Goal: Task Accomplishment & Management: Complete application form

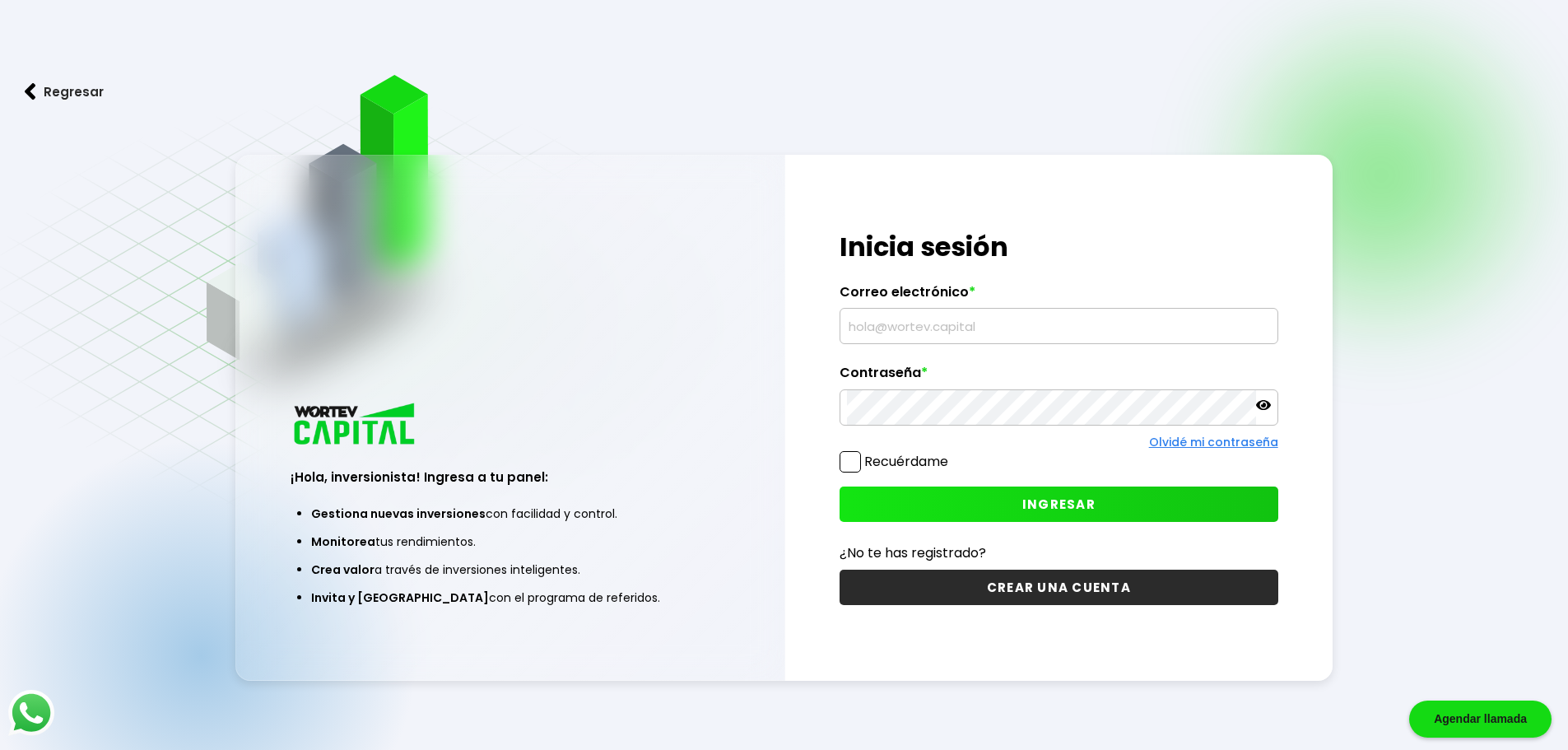
click at [1100, 594] on button "CREAR UNA CUENTA" at bounding box center [1059, 587] width 439 height 35
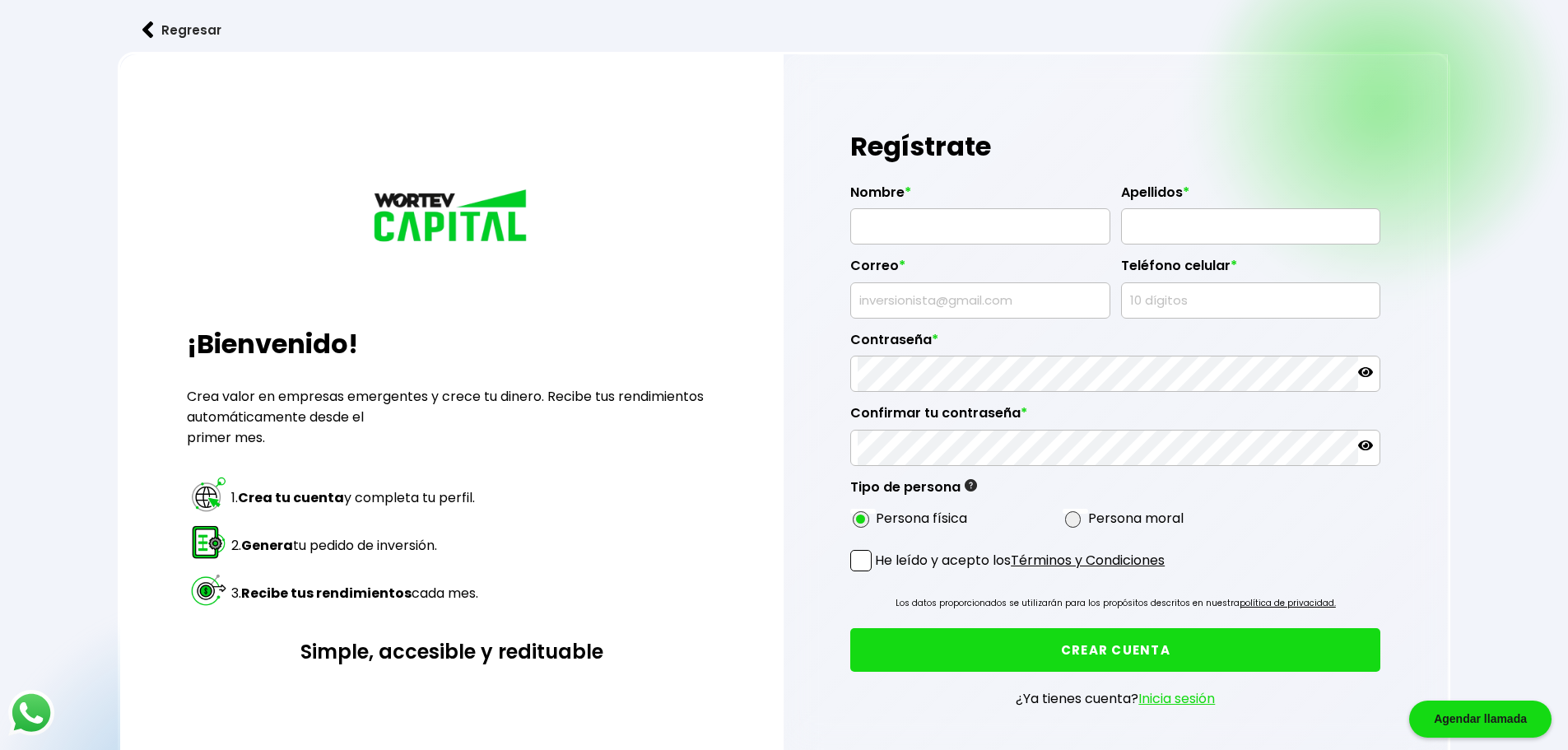
click at [847, 248] on div "Regístrate Nombre * Apellidos * Correo * Teléfono celular * Contraseña * Confir…" at bounding box center [1117, 428] width 665 height 748
click at [874, 233] on input "text" at bounding box center [980, 227] width 245 height 34
paste input "[PERSON_NAME]"
type input "[PERSON_NAME]"
drag, startPoint x: 1165, startPoint y: 229, endPoint x: 1180, endPoint y: 230, distance: 15.0
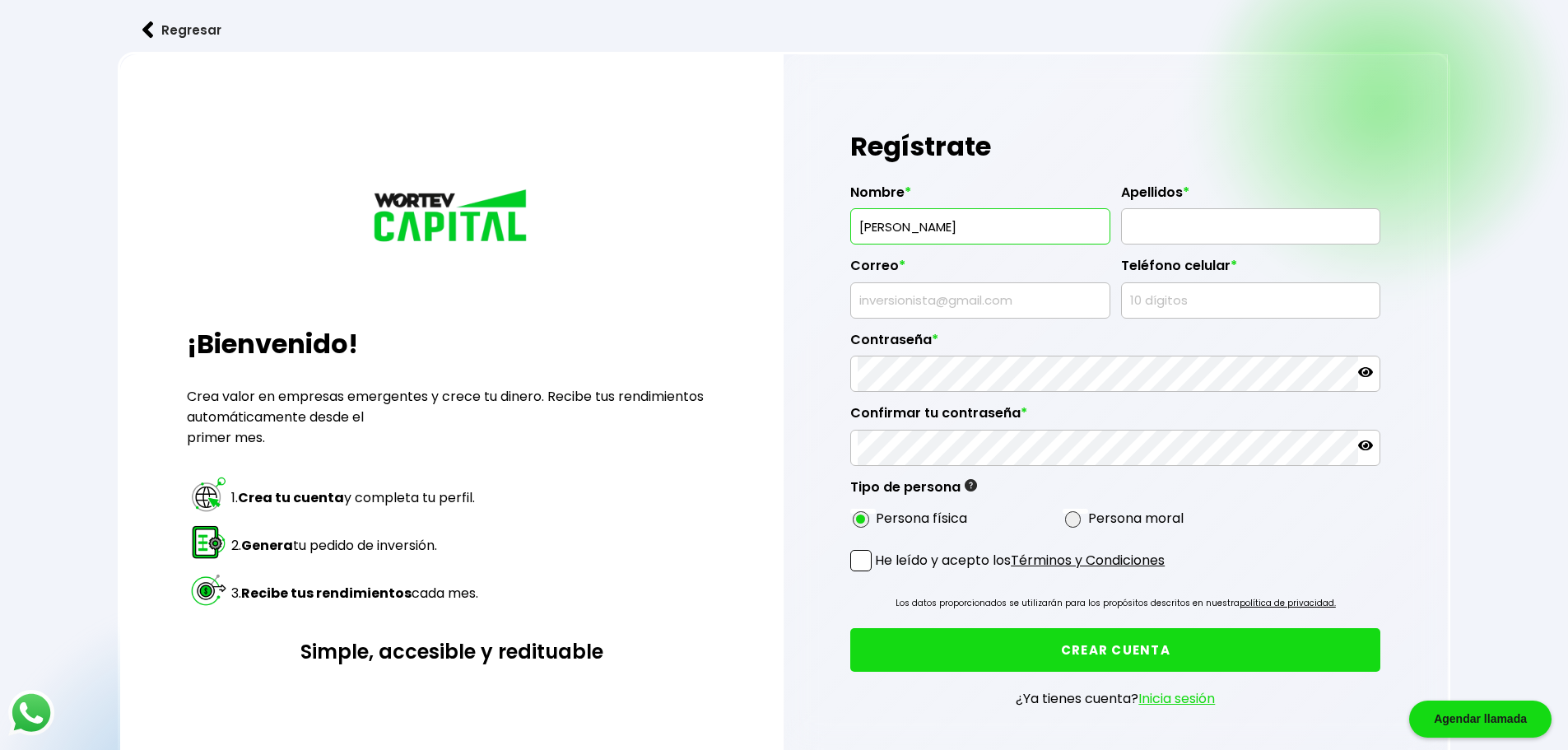
click at [1165, 229] on input "text" at bounding box center [1251, 227] width 245 height 34
paste input "[PERSON_NAME]"
type input "[PERSON_NAME]"
click at [962, 306] on input "text" at bounding box center [980, 300] width 245 height 34
paste input "[EMAIL_ADDRESS][DOMAIN_NAME]"
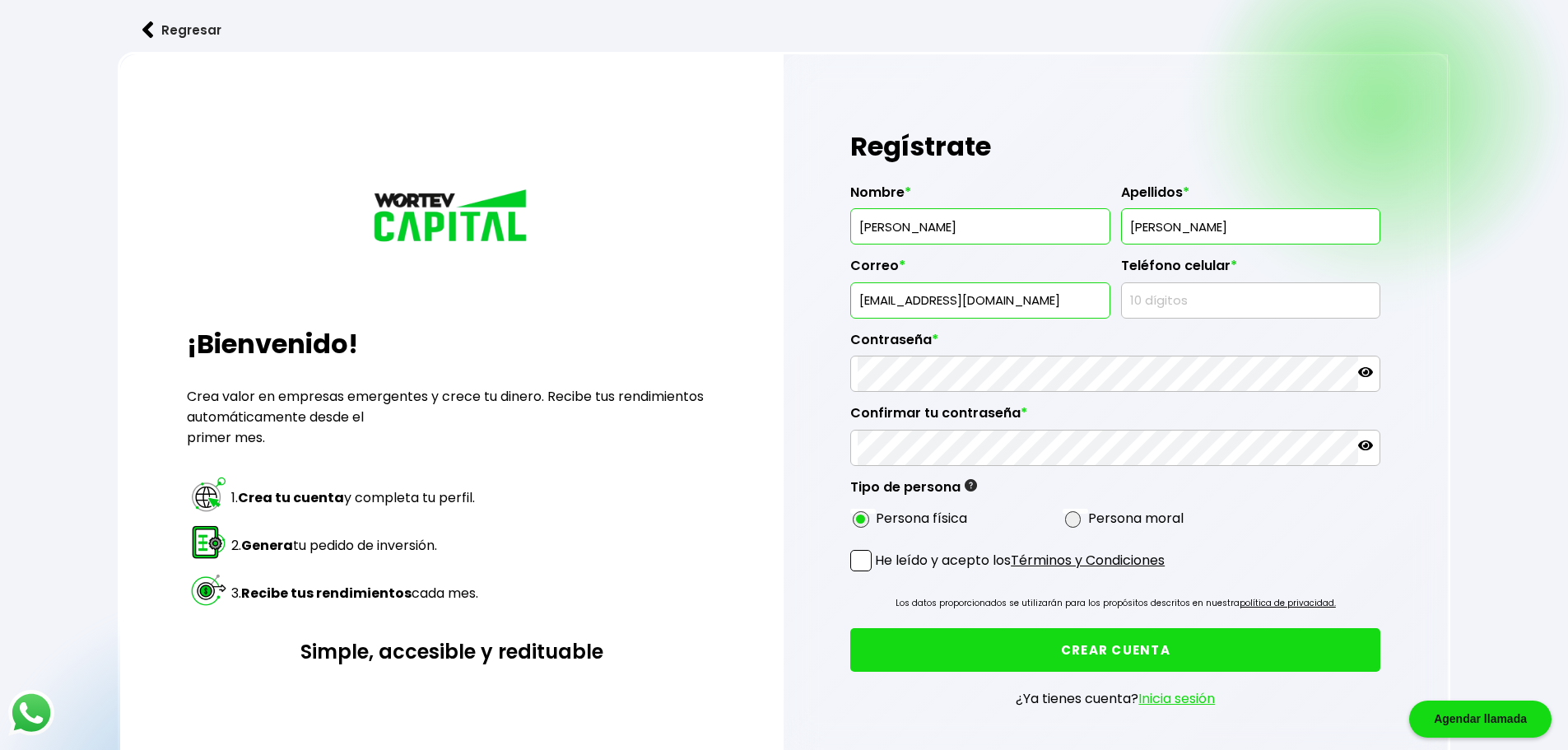
type input "[EMAIL_ADDRESS][DOMAIN_NAME]"
click at [1148, 313] on input "text" at bounding box center [1251, 300] width 245 height 34
paste input "5616435955"
type input "5616435955"
drag, startPoint x: 1191, startPoint y: 229, endPoint x: 1296, endPoint y: 244, distance: 106.1
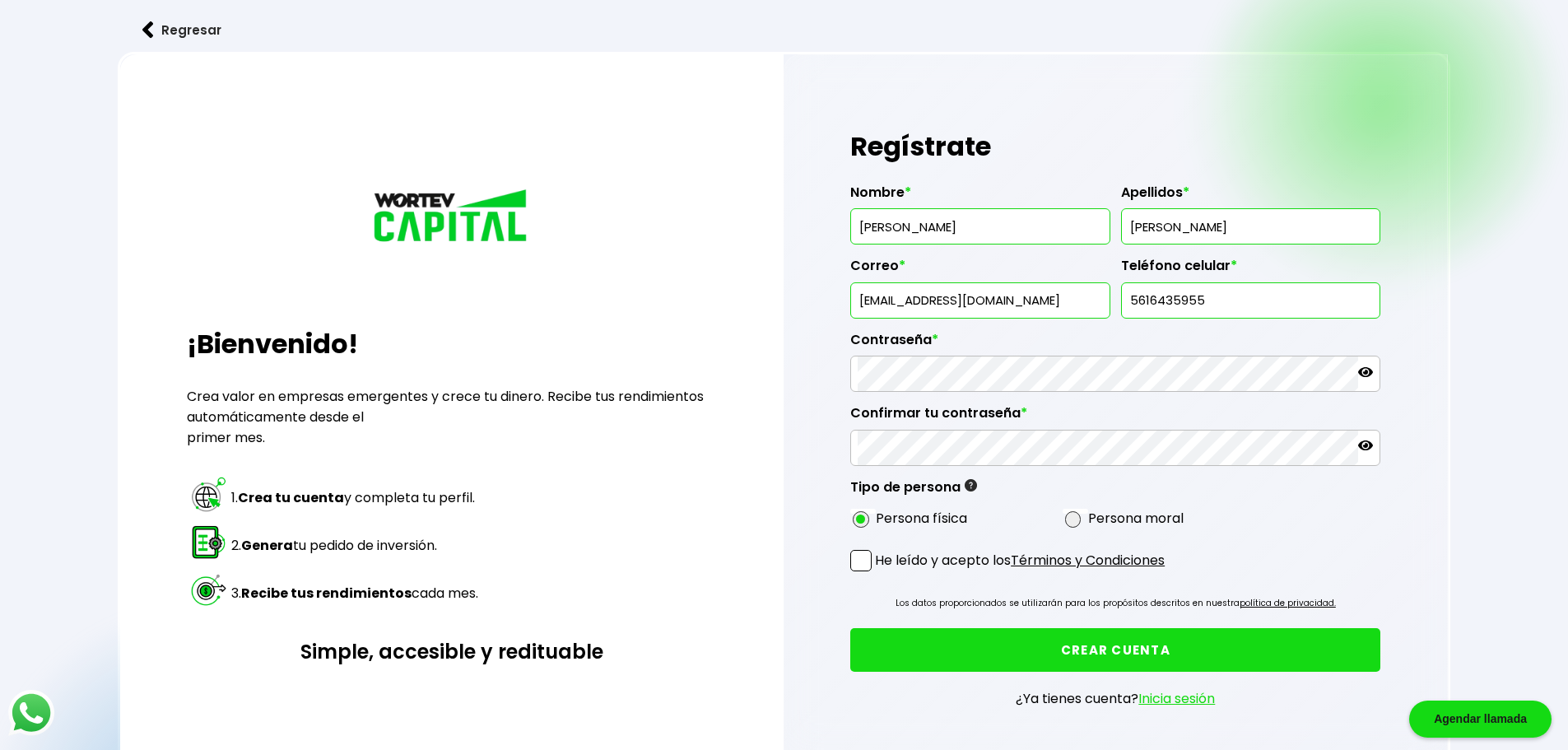
click at [1296, 244] on input "[PERSON_NAME]" at bounding box center [1251, 227] width 245 height 34
type input "[PERSON_NAME]"
drag, startPoint x: 931, startPoint y: 301, endPoint x: 852, endPoint y: 317, distance: 80.6
click at [852, 317] on div "Nombre * [PERSON_NAME] * [PERSON_NAME] * [EMAIL_ADDRESS][DOMAIN_NAME] Teléfono …" at bounding box center [1116, 353] width 530 height 363
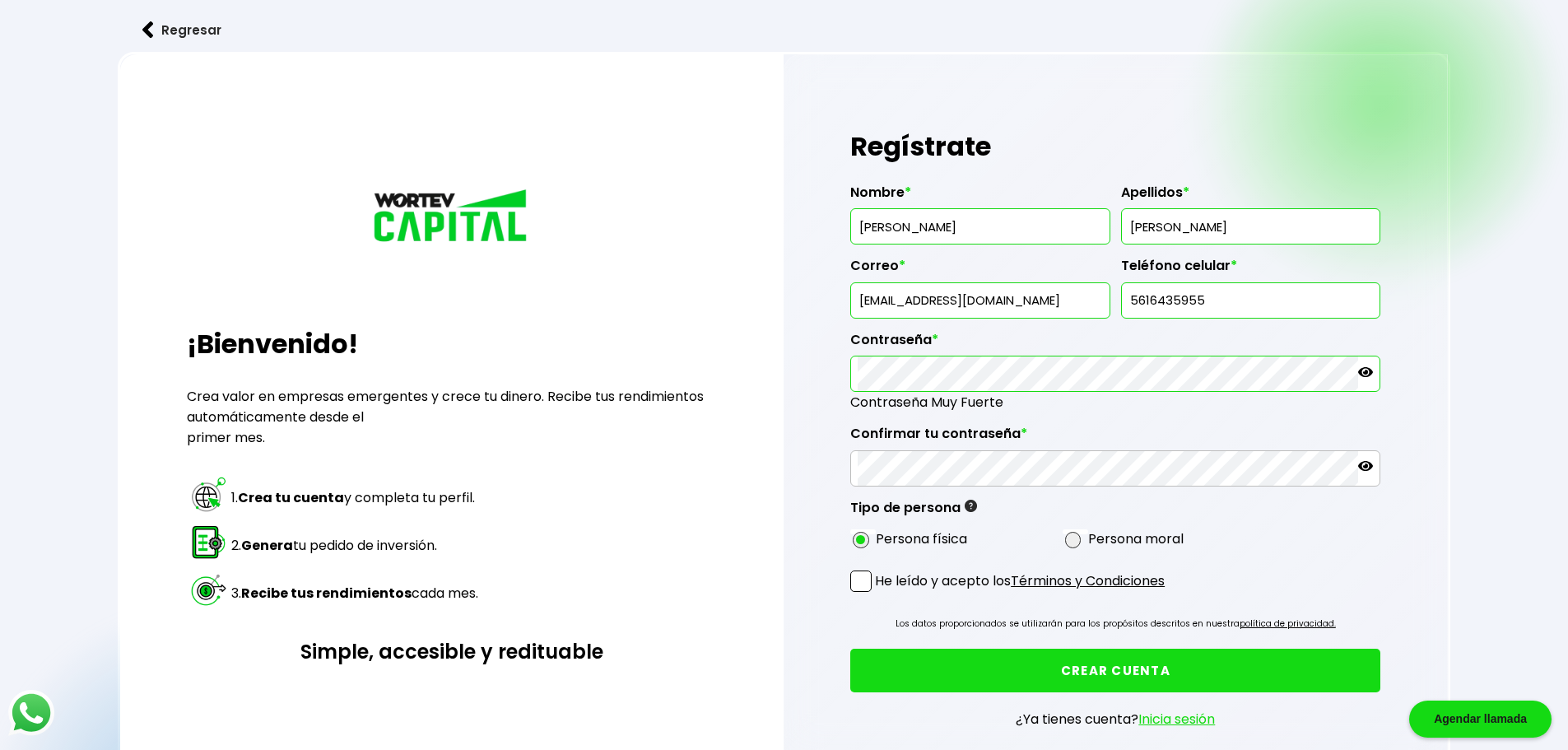
click at [888, 451] on div at bounding box center [1116, 469] width 530 height 36
click at [857, 583] on span at bounding box center [861, 582] width 22 height 22
click at [878, 594] on input "He leído y acepto los Términos y Condiciones" at bounding box center [878, 594] width 0 height 0
click at [973, 668] on button "CREAR CUENTA" at bounding box center [1116, 670] width 530 height 44
